Goal: Information Seeking & Learning: Understand process/instructions

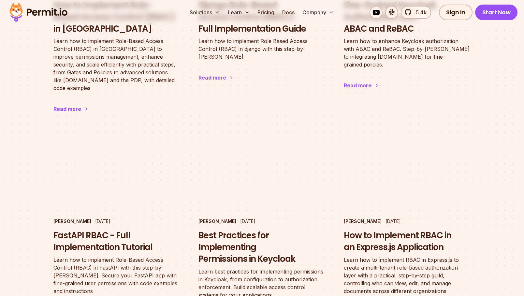
scroll to position [1449, 0]
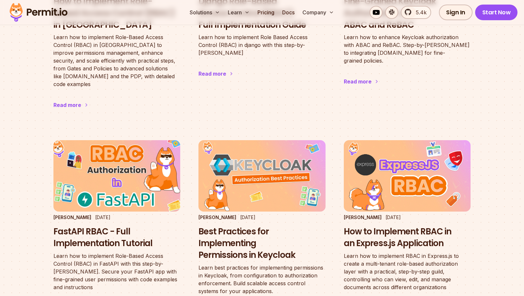
drag, startPoint x: 108, startPoint y: 198, endPoint x: 105, endPoint y: 195, distance: 4.4
click at [108, 226] on h3 "FastAPI RBAC - Full Implementation Tutorial" at bounding box center [116, 237] width 127 height 23
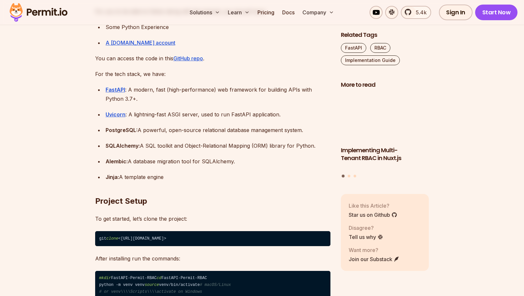
scroll to position [669, 0]
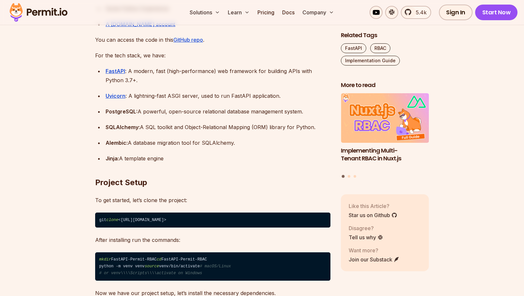
click at [119, 125] on strong "SQLAlchemy:" at bounding box center [123, 127] width 34 height 7
drag, startPoint x: 119, startPoint y: 125, endPoint x: 125, endPoint y: 119, distance: 8.5
click at [120, 125] on strong "SQLAlchemy:" at bounding box center [123, 127] width 34 height 7
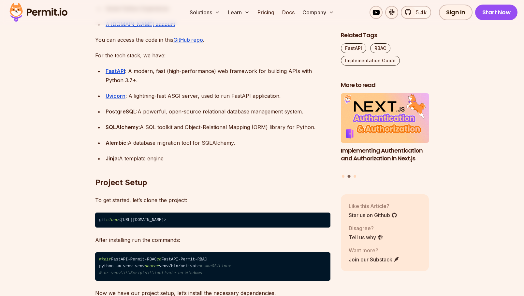
click at [126, 105] on ul "FastAPI : A modern, fast (high-performance) web framework for building APIs wit…" at bounding box center [212, 114] width 235 height 96
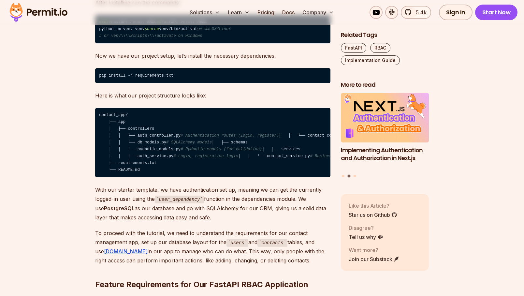
scroll to position [929, 0]
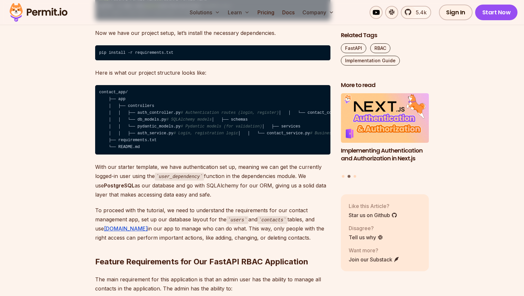
click at [157, 131] on code "contact_app/ ├── app │ ├── controllers │ │ ├── auth_controller.py # Authenticat…" at bounding box center [212, 120] width 235 height 70
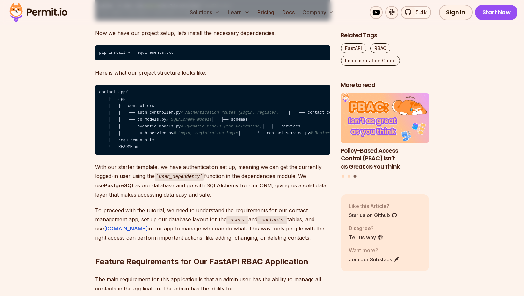
click at [157, 149] on code "contact_app/ ├── app │ ├── controllers │ │ ├── auth_controller.py # Authenticat…" at bounding box center [212, 120] width 235 height 70
drag, startPoint x: 157, startPoint y: 149, endPoint x: 150, endPoint y: 156, distance: 10.4
click at [157, 149] on code "contact_app/ ├── app │ ├── controllers │ │ ├── auth_controller.py # Authenticat…" at bounding box center [212, 120] width 235 height 70
click at [159, 155] on code "contact_app/ ├── app │ ├── controllers │ │ ├── auth_controller.py # Authenticat…" at bounding box center [212, 120] width 235 height 70
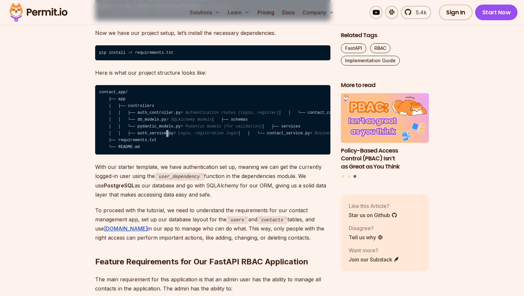
click at [157, 155] on code "contact_app/ ├── app │ ├── controllers │ │ ├── auth_controller.py # Authenticat…" at bounding box center [212, 120] width 235 height 70
drag, startPoint x: 158, startPoint y: 179, endPoint x: 159, endPoint y: 176, distance: 3.5
click at [157, 155] on code "contact_app/ ├── app │ ├── controllers │ │ ├── auth_controller.py # Authenticat…" at bounding box center [212, 120] width 235 height 70
drag, startPoint x: 219, startPoint y: 183, endPoint x: 177, endPoint y: 184, distance: 41.4
click at [310, 136] on span "# Business logic for handling contacts" at bounding box center [355, 133] width 91 height 5
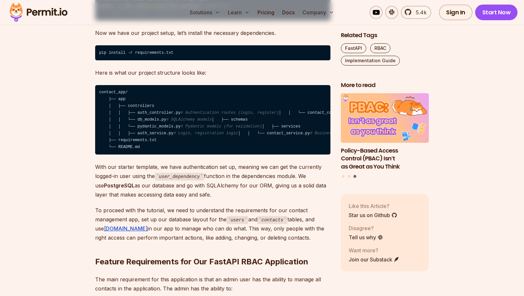
click at [156, 155] on code "contact_app/ ├── app │ ├── controllers │ │ ├── auth_controller.py # Authenticat…" at bounding box center [212, 120] width 235 height 70
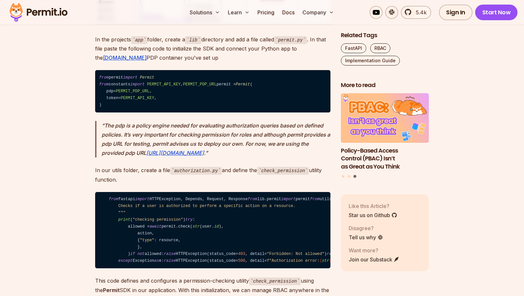
scroll to position [3121, 0]
